Goal: Information Seeking & Learning: Learn about a topic

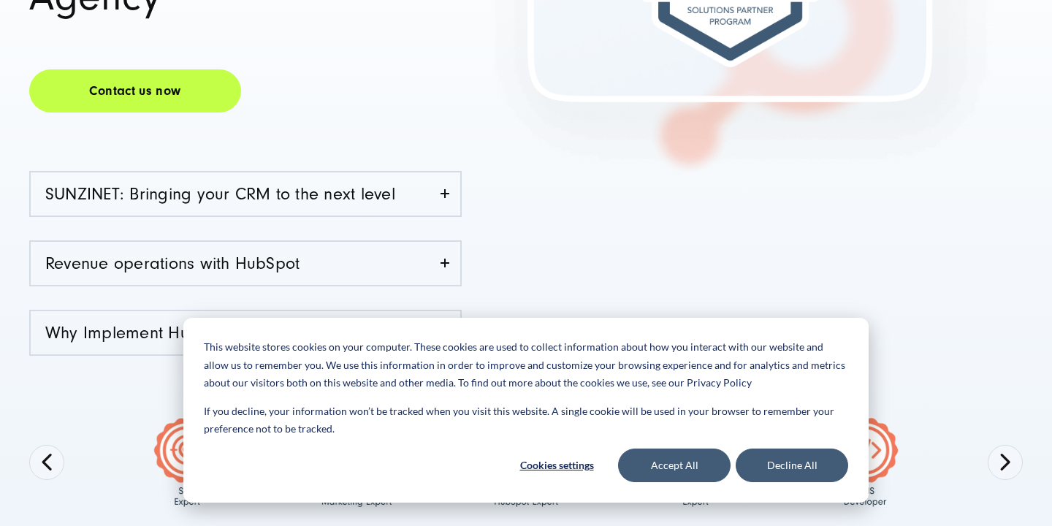
scroll to position [397, 0]
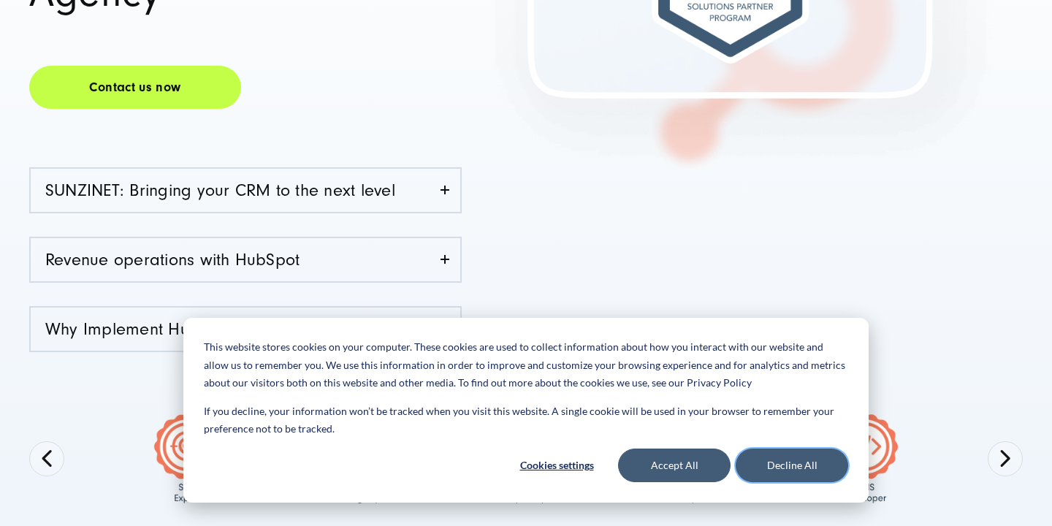
click at [778, 470] on button "Decline All" at bounding box center [791, 465] width 112 height 34
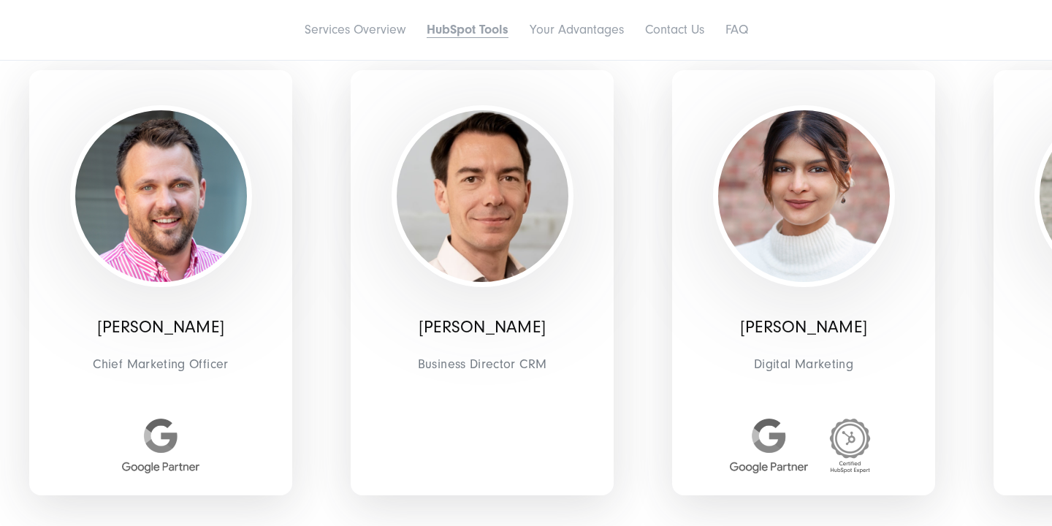
scroll to position [3115, 0]
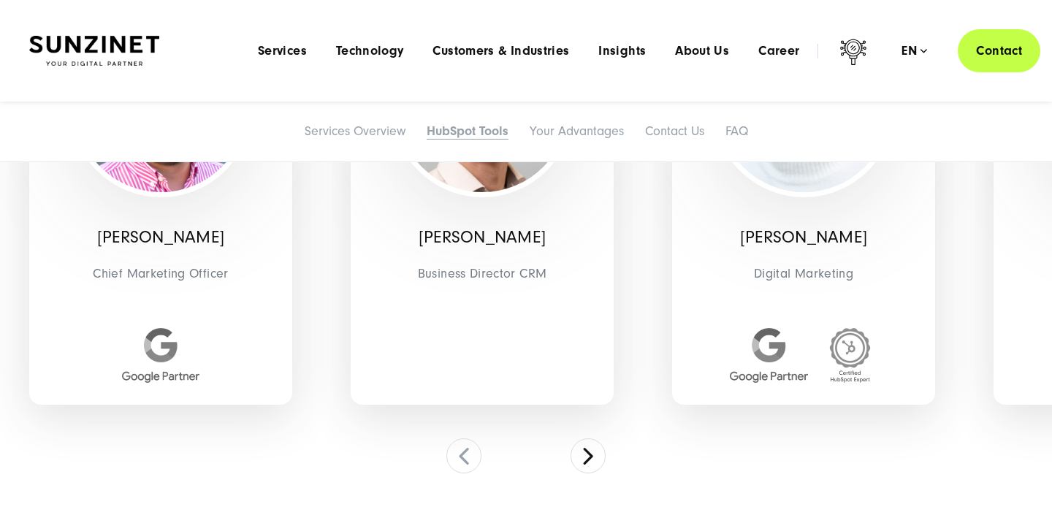
scroll to position [3158, 0]
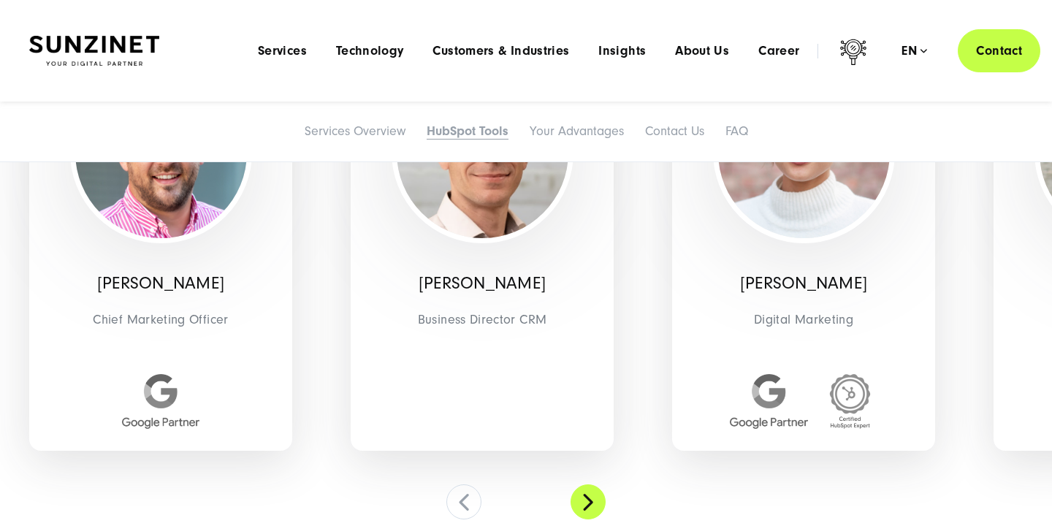
click at [585, 508] on button at bounding box center [587, 501] width 35 height 35
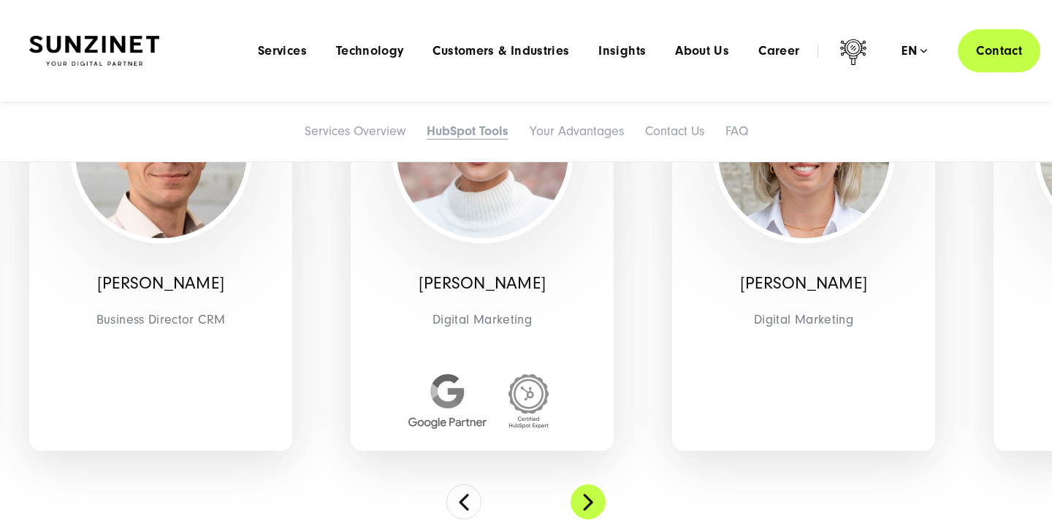
click at [586, 515] on button at bounding box center [587, 501] width 35 height 35
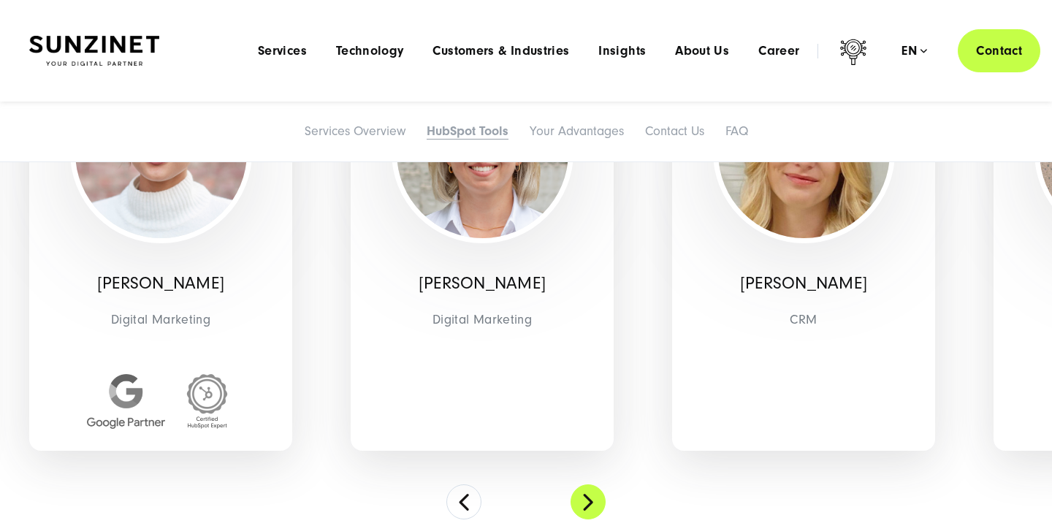
click at [586, 515] on button at bounding box center [587, 501] width 35 height 35
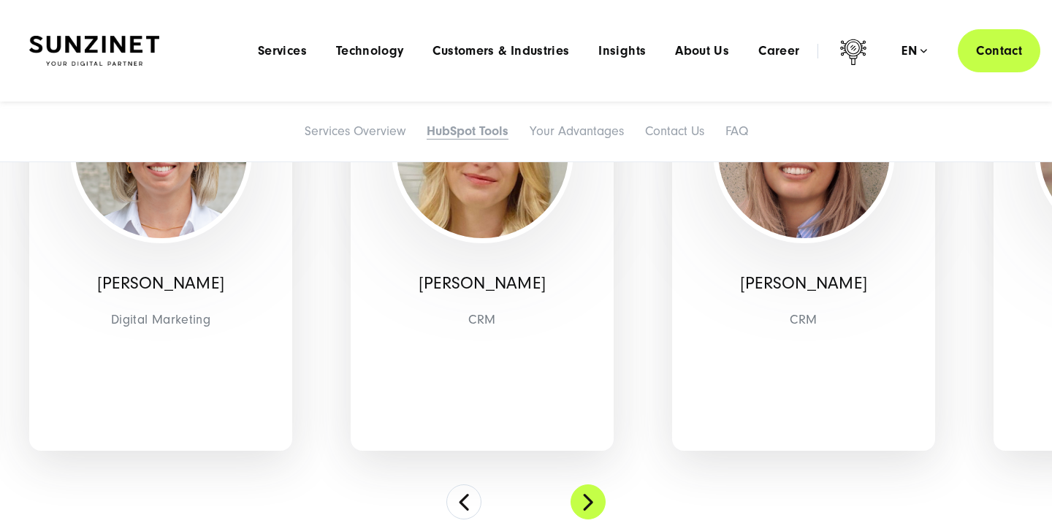
click at [586, 515] on button at bounding box center [587, 501] width 35 height 35
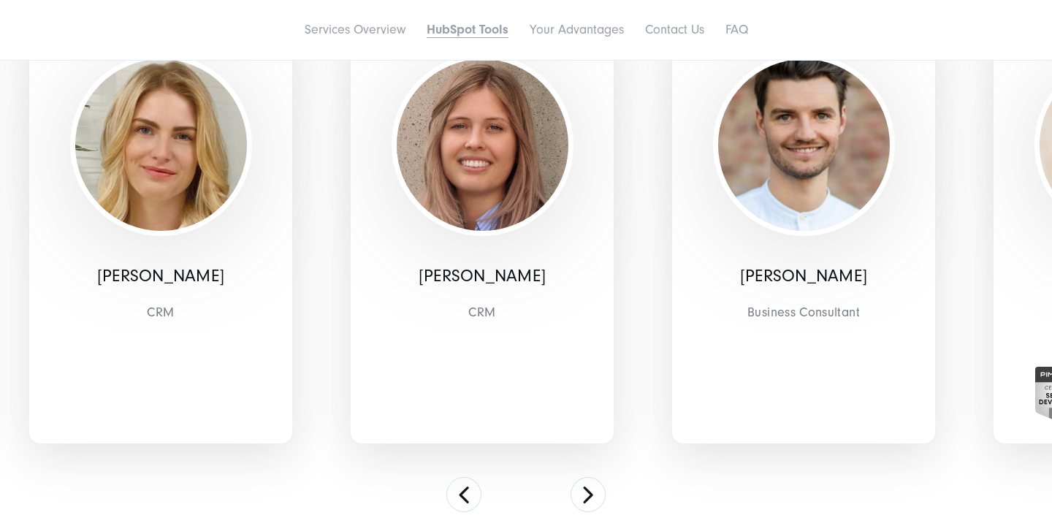
scroll to position [3167, 0]
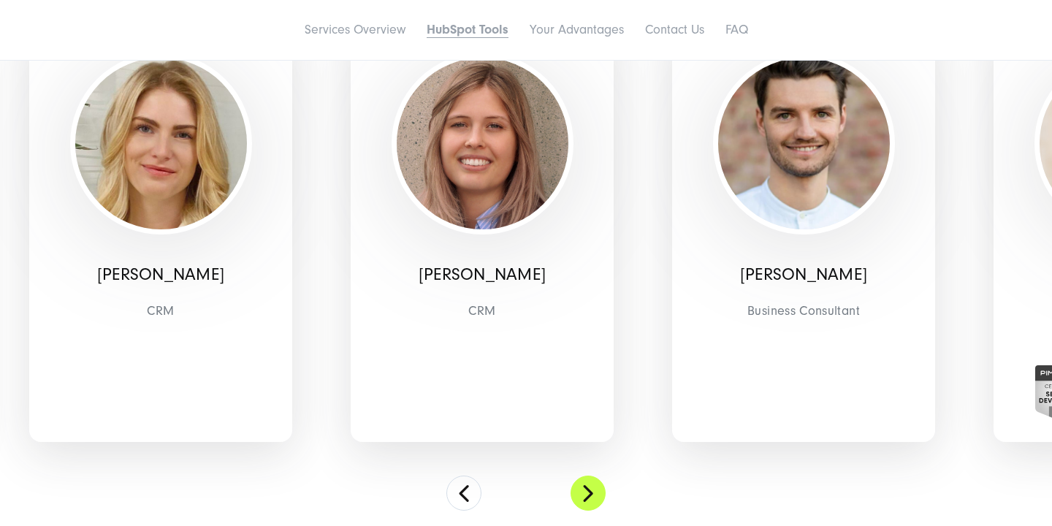
click at [589, 484] on button at bounding box center [587, 492] width 35 height 35
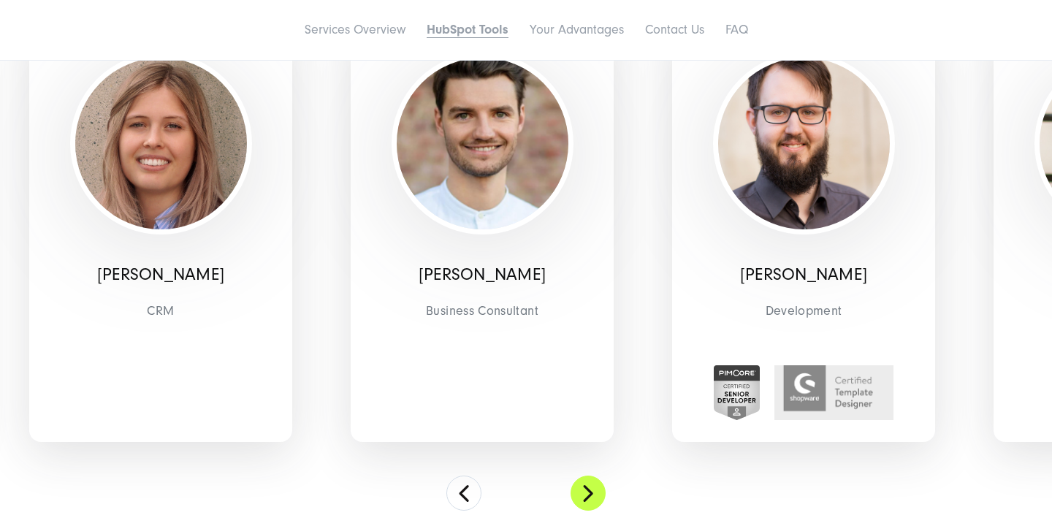
click at [589, 486] on button at bounding box center [587, 492] width 35 height 35
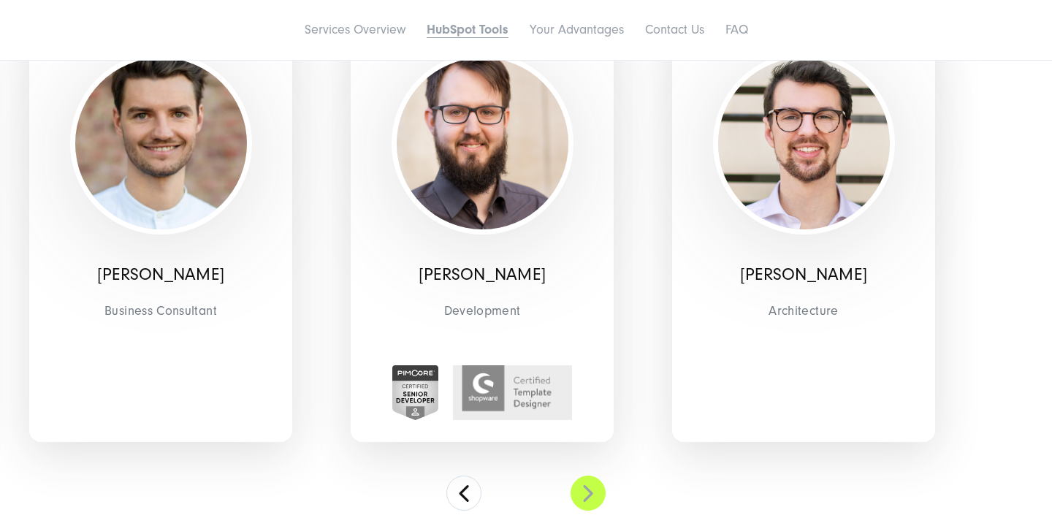
click at [589, 486] on button at bounding box center [587, 492] width 35 height 35
click at [464, 500] on button at bounding box center [463, 492] width 35 height 35
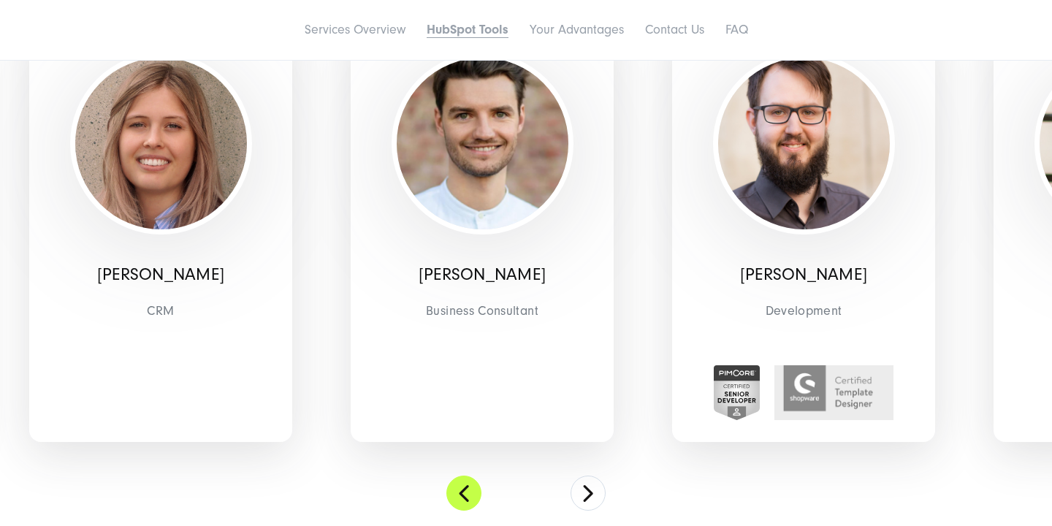
click at [464, 500] on button at bounding box center [463, 492] width 35 height 35
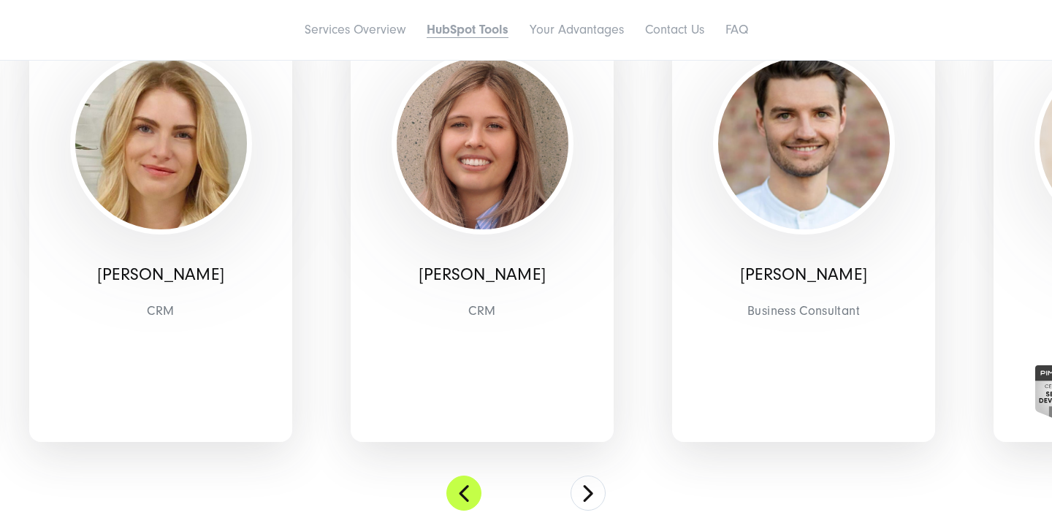
click at [464, 500] on button at bounding box center [463, 492] width 35 height 35
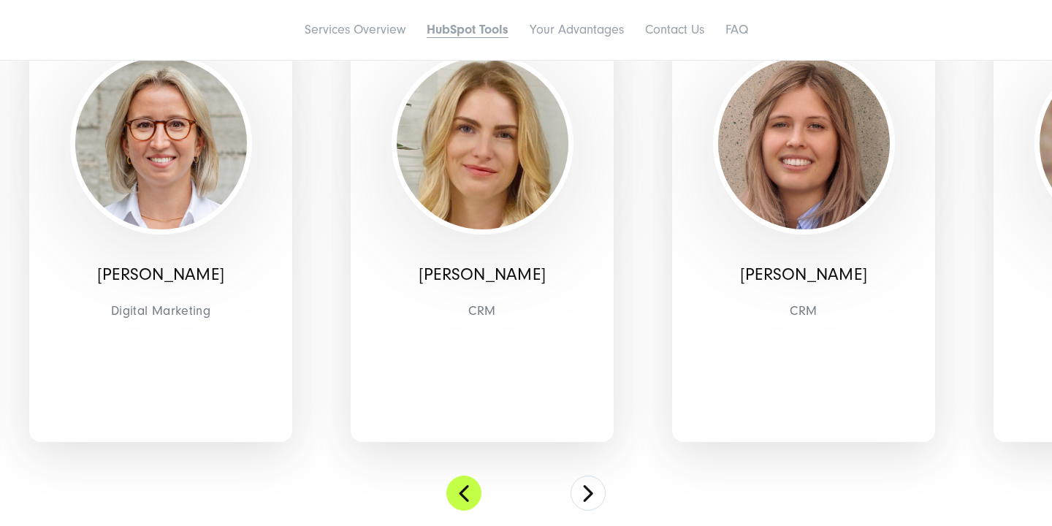
click at [464, 500] on button at bounding box center [463, 492] width 35 height 35
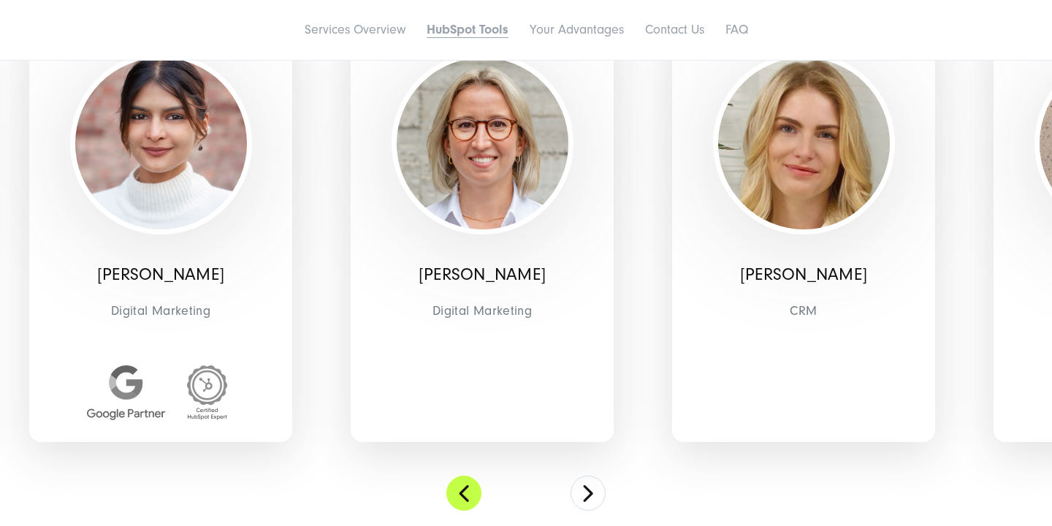
click at [464, 500] on button at bounding box center [463, 492] width 35 height 35
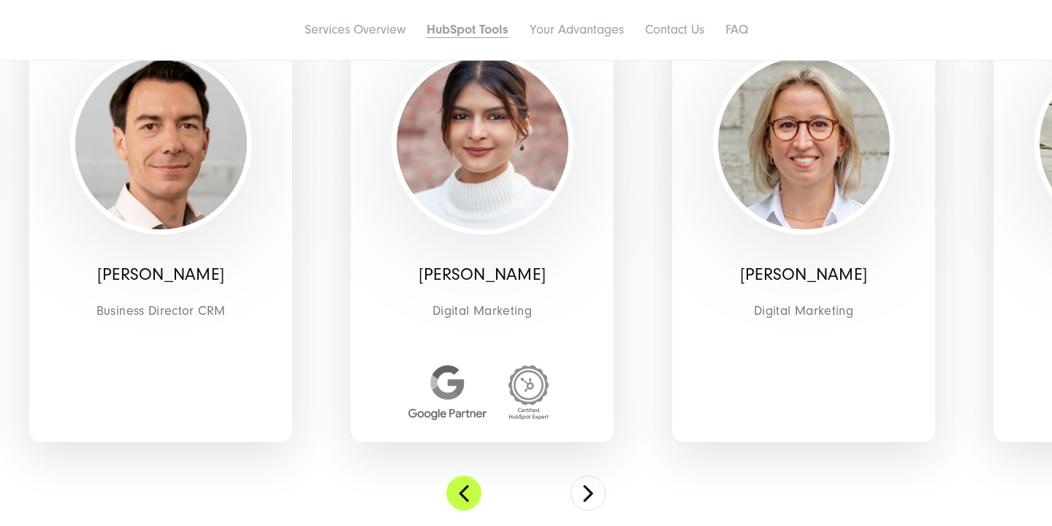
click at [464, 500] on button at bounding box center [463, 492] width 35 height 35
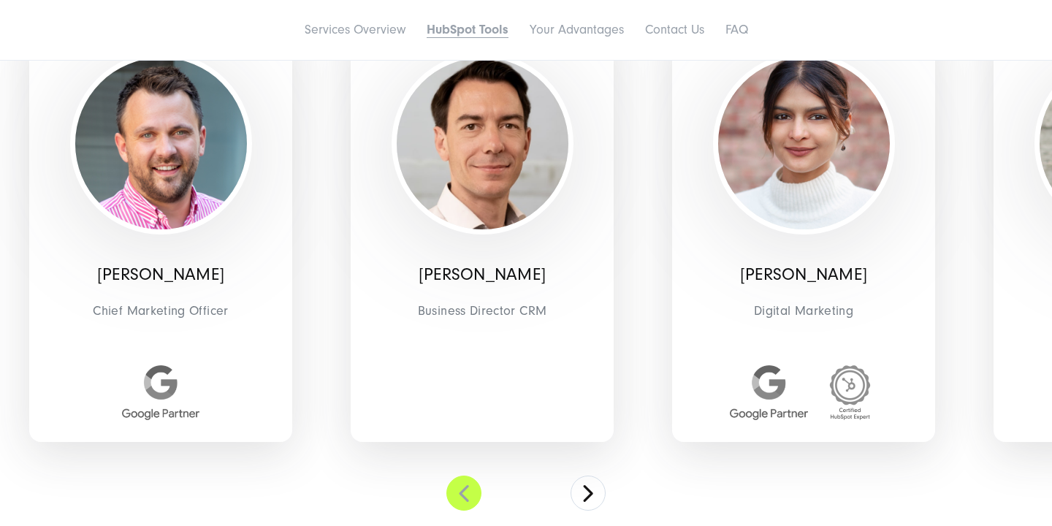
click at [464, 500] on button at bounding box center [463, 492] width 35 height 35
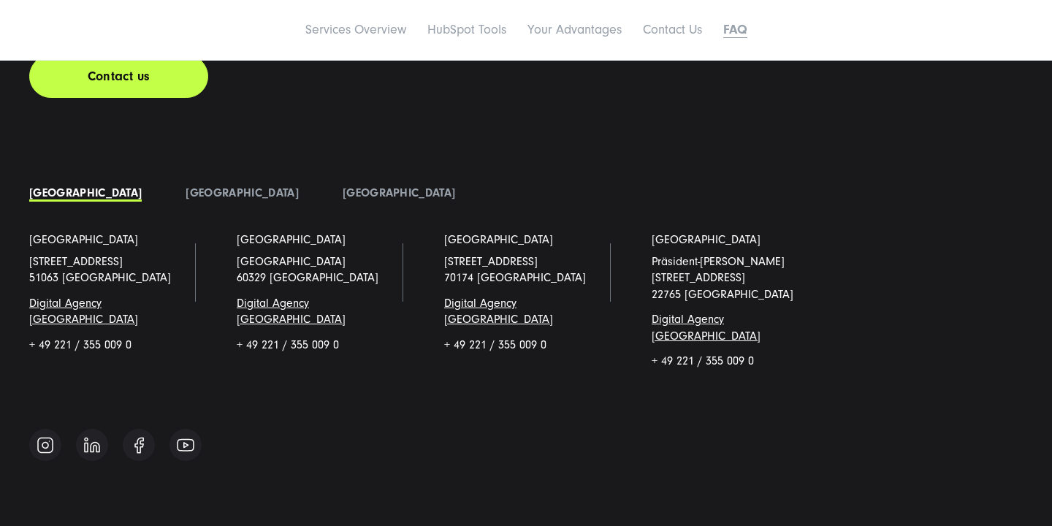
scroll to position [7548, 0]
